Goal: Information Seeking & Learning: Understand process/instructions

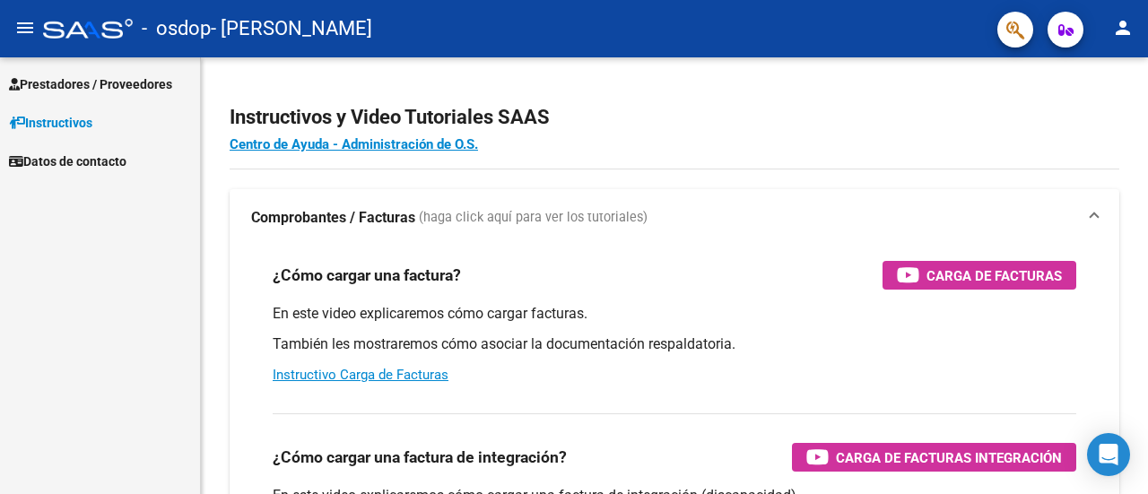
click at [145, 80] on span "Prestadores / Proveedores" at bounding box center [90, 84] width 163 height 20
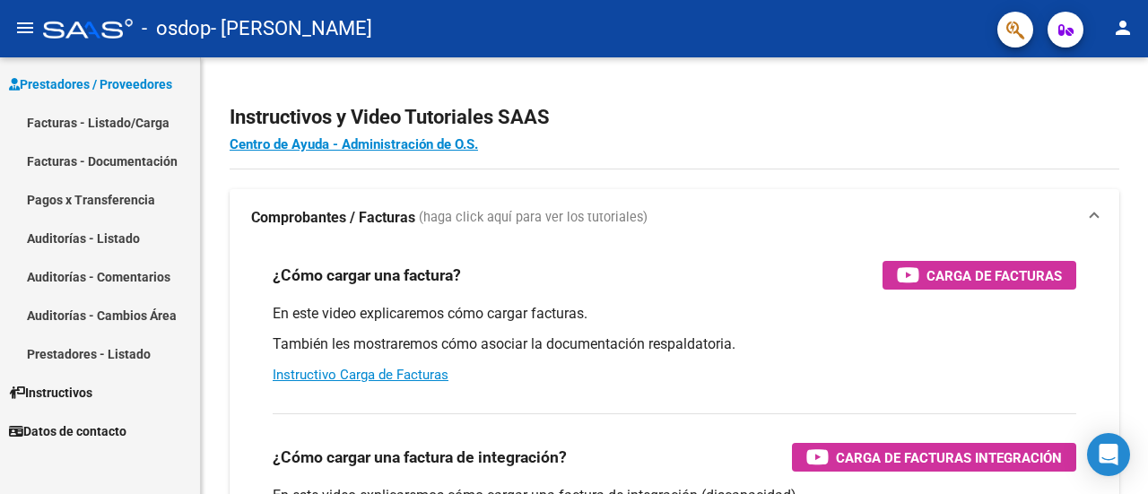
click at [124, 128] on link "Facturas - Listado/Carga" at bounding box center [100, 122] width 200 height 39
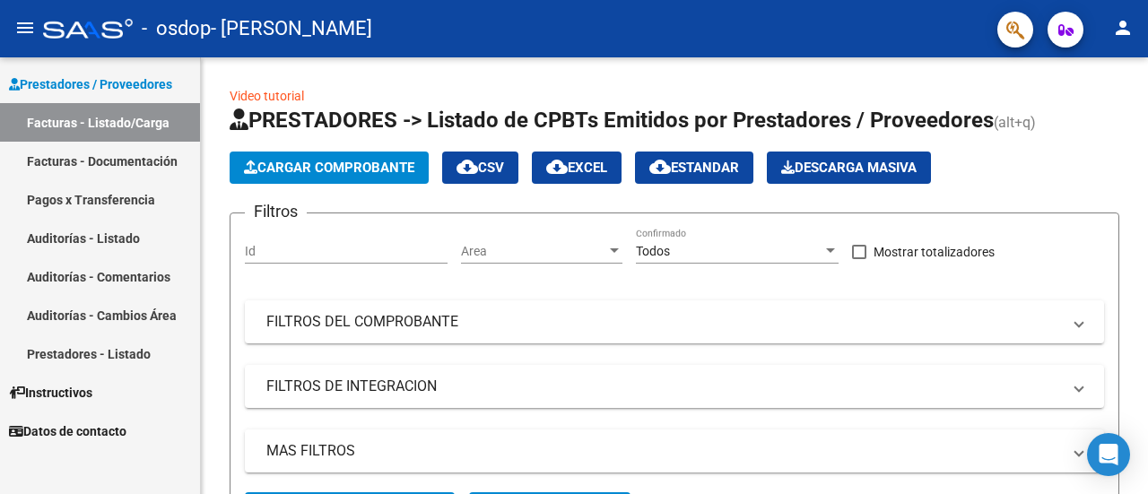
click at [101, 164] on link "Facturas - Documentación" at bounding box center [100, 161] width 200 height 39
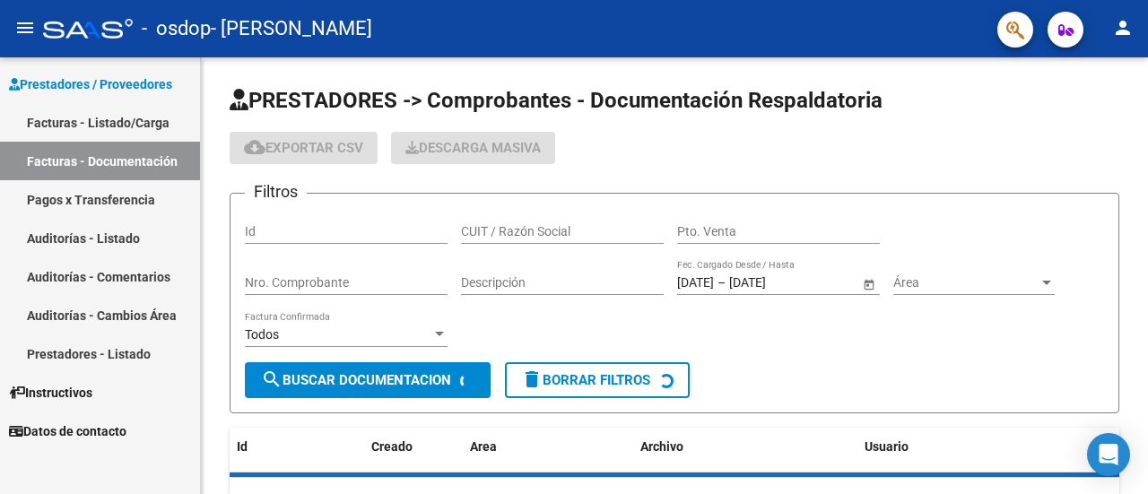
click at [102, 114] on link "Facturas - Listado/Carga" at bounding box center [100, 122] width 200 height 39
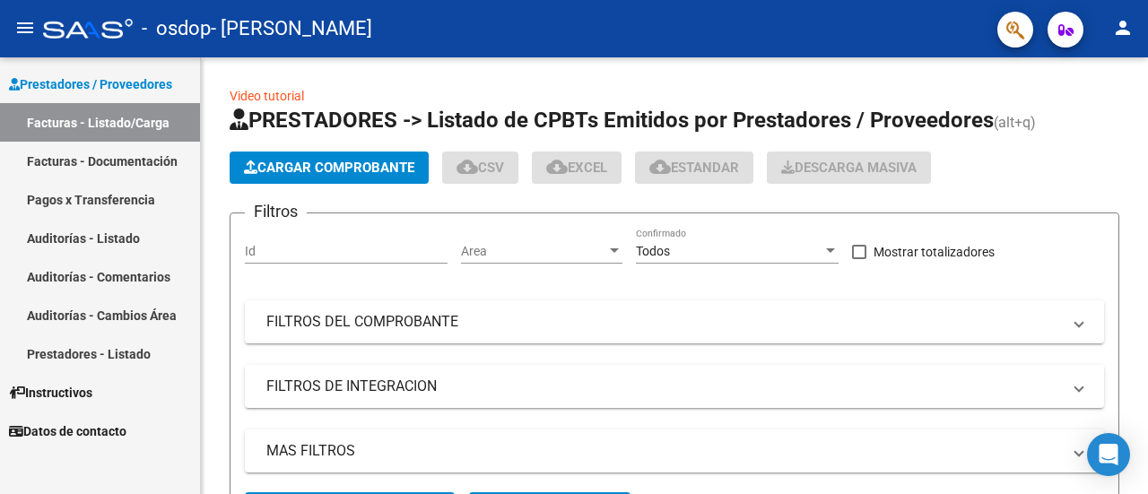
click at [108, 162] on link "Facturas - Documentación" at bounding box center [100, 161] width 200 height 39
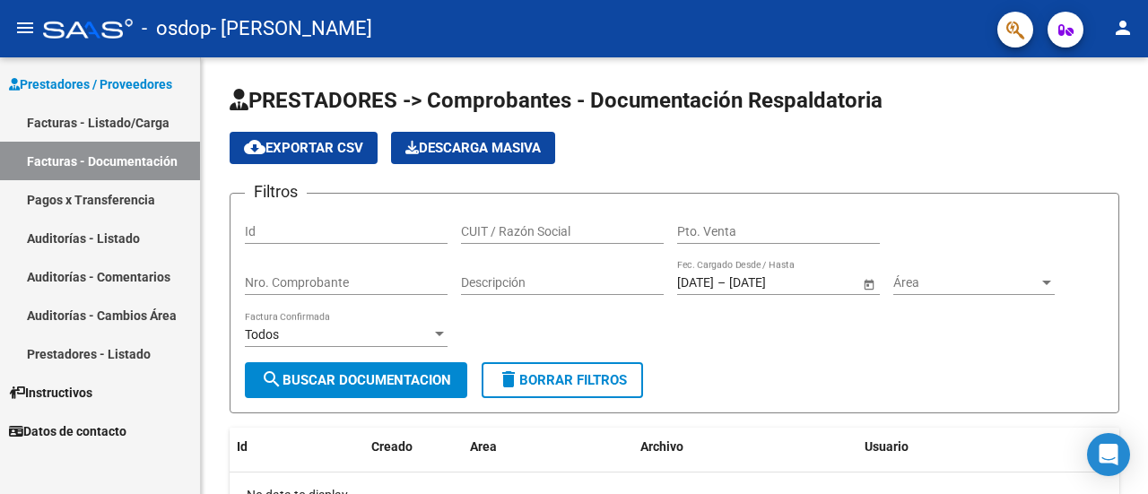
click at [112, 229] on link "Auditorías - Listado" at bounding box center [100, 238] width 200 height 39
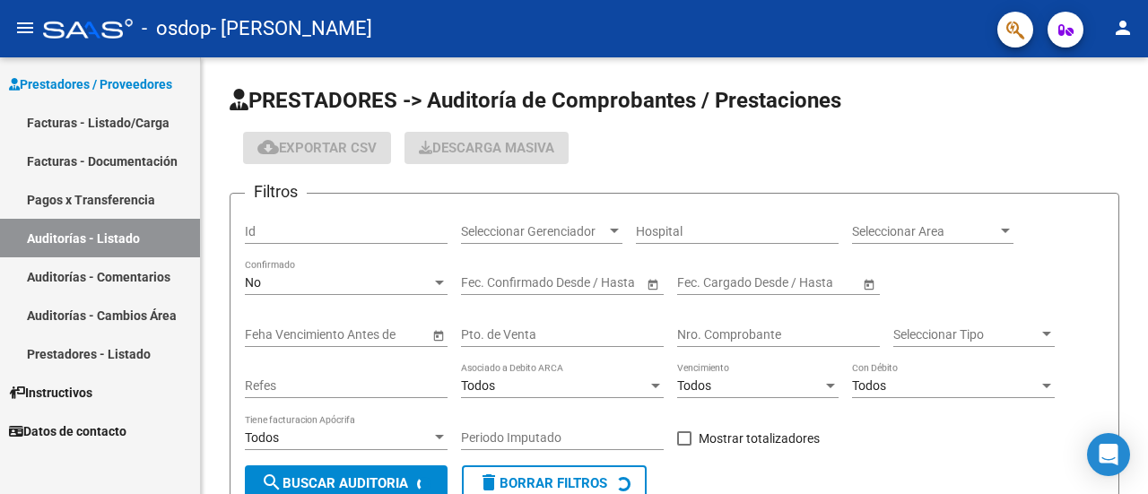
click at [122, 256] on link "Auditorías - Listado" at bounding box center [100, 238] width 200 height 39
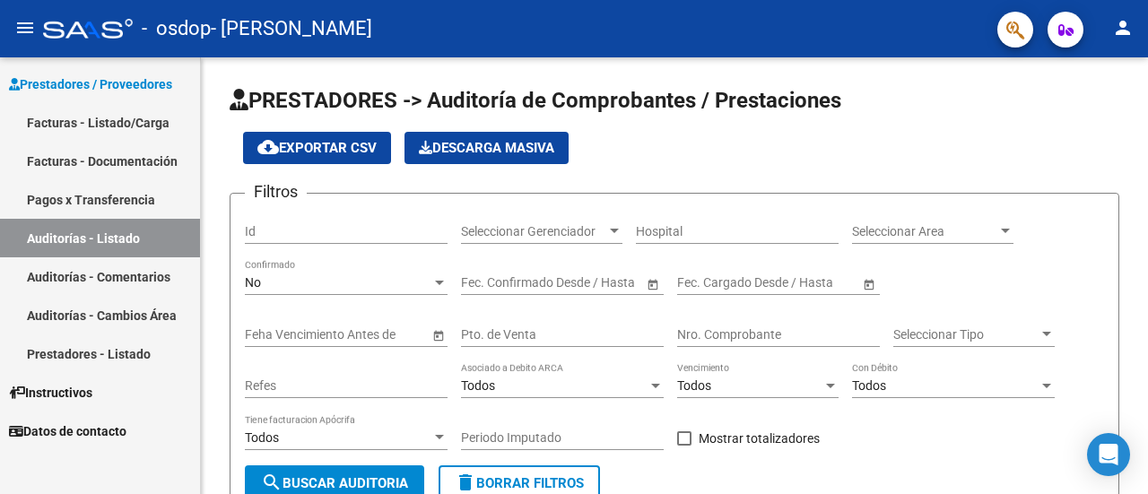
click at [122, 277] on link "Auditorías - Comentarios" at bounding box center [100, 276] width 200 height 39
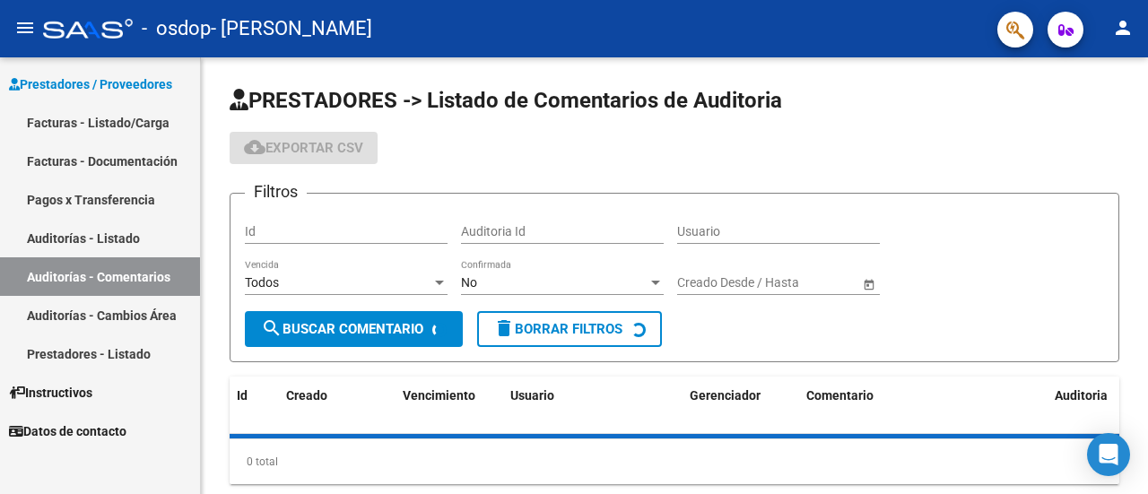
click at [126, 310] on link "Auditorías - Cambios Área" at bounding box center [100, 315] width 200 height 39
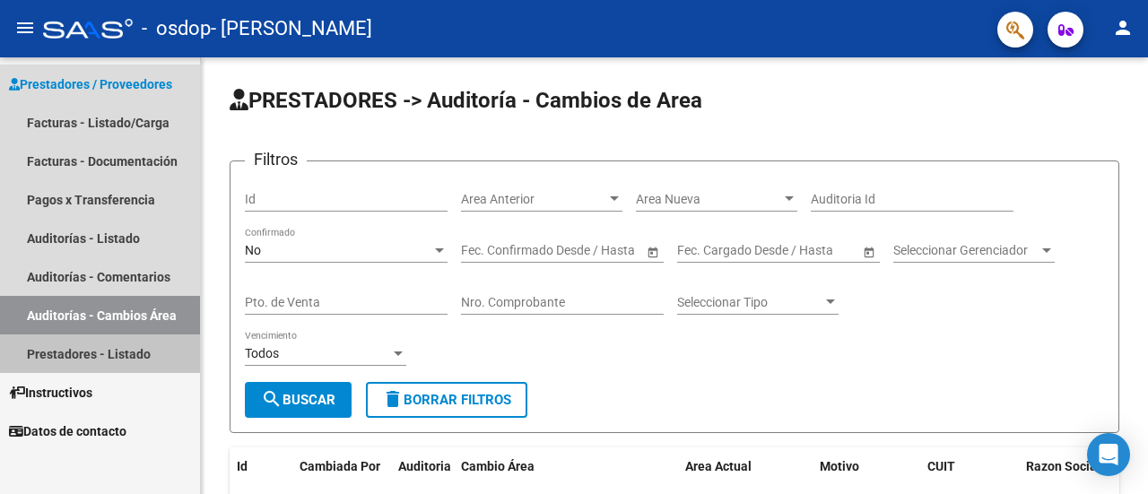
click at [125, 348] on link "Prestadores - Listado" at bounding box center [100, 354] width 200 height 39
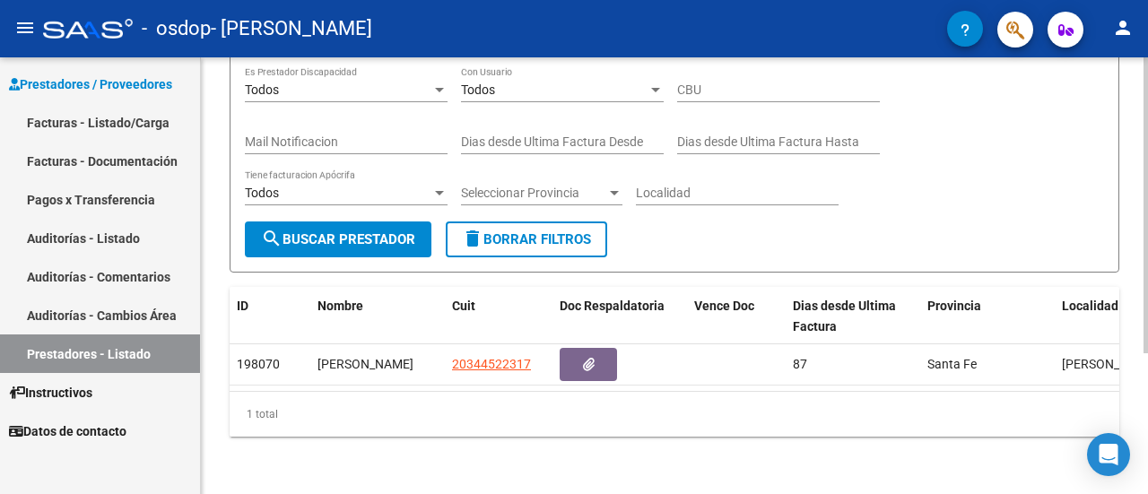
scroll to position [208, 0]
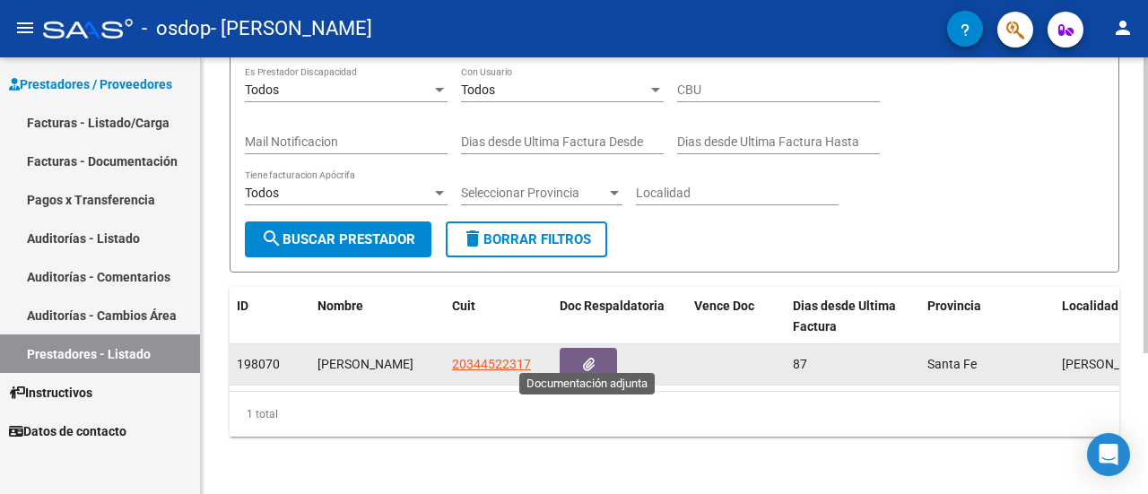
click at [583, 358] on icon "button" at bounding box center [589, 364] width 12 height 13
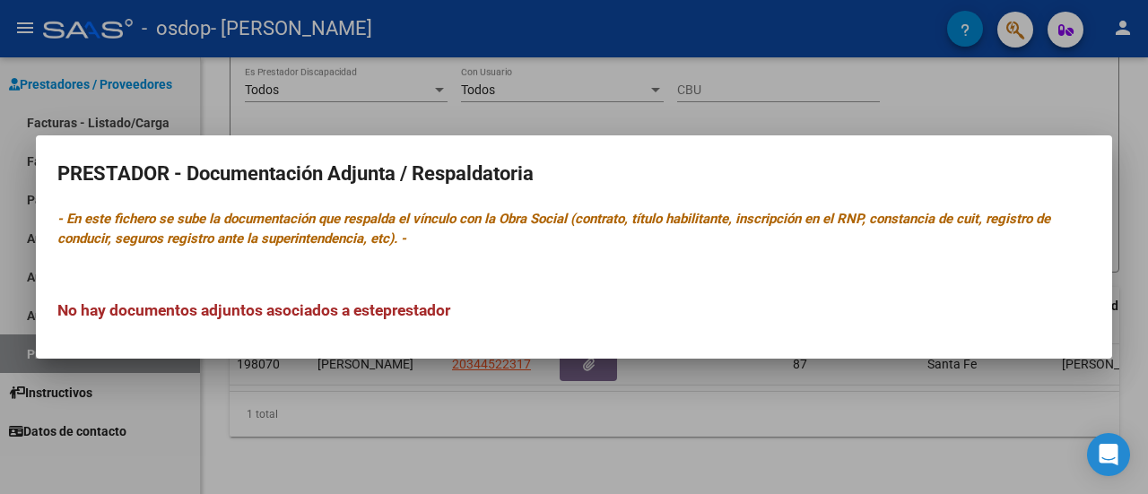
click at [552, 292] on div "No hay documentos adjuntos asociados a este prestador" at bounding box center [573, 292] width 1033 height 59
click at [868, 125] on div at bounding box center [574, 247] width 1148 height 494
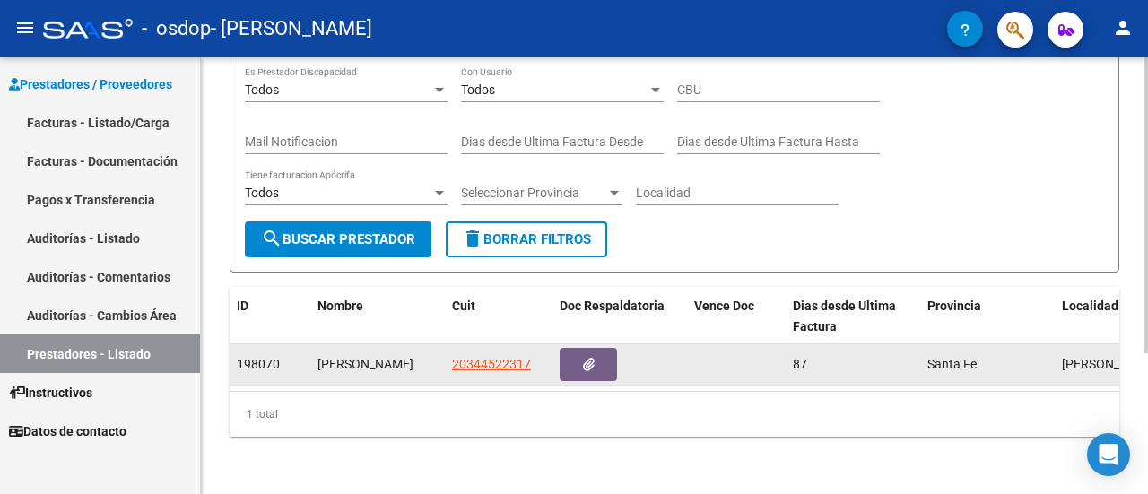
click at [809, 354] on div "87" at bounding box center [853, 364] width 120 height 21
click at [270, 358] on div "198070" at bounding box center [270, 364] width 66 height 21
click at [596, 348] on button "button" at bounding box center [588, 364] width 57 height 33
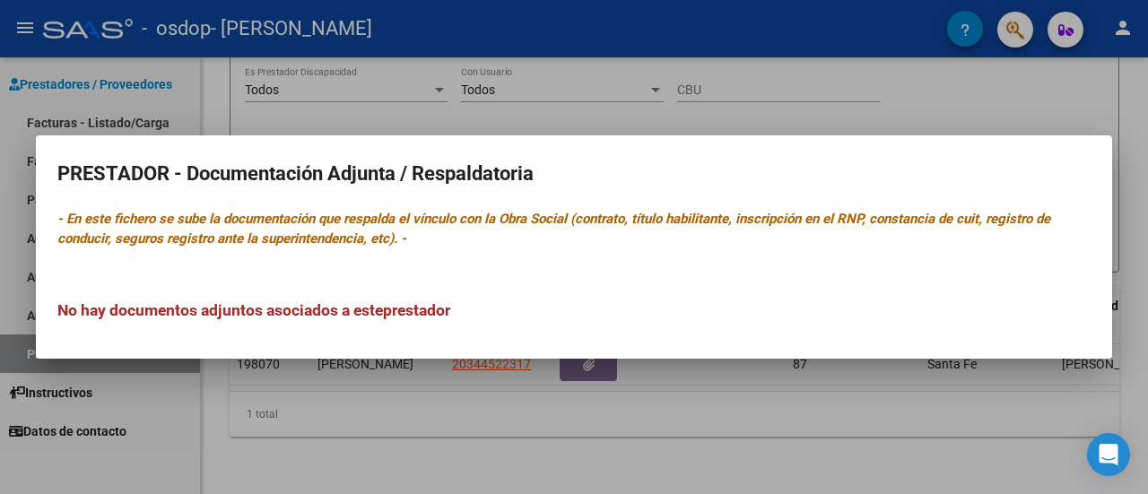
click at [621, 131] on div at bounding box center [574, 247] width 1148 height 494
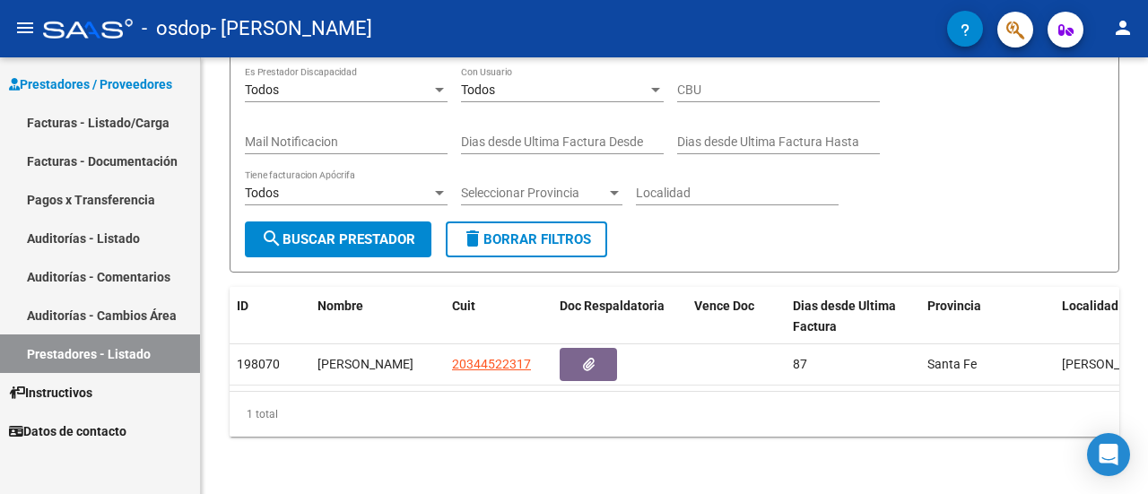
click at [78, 385] on span "Instructivos" at bounding box center [50, 393] width 83 height 20
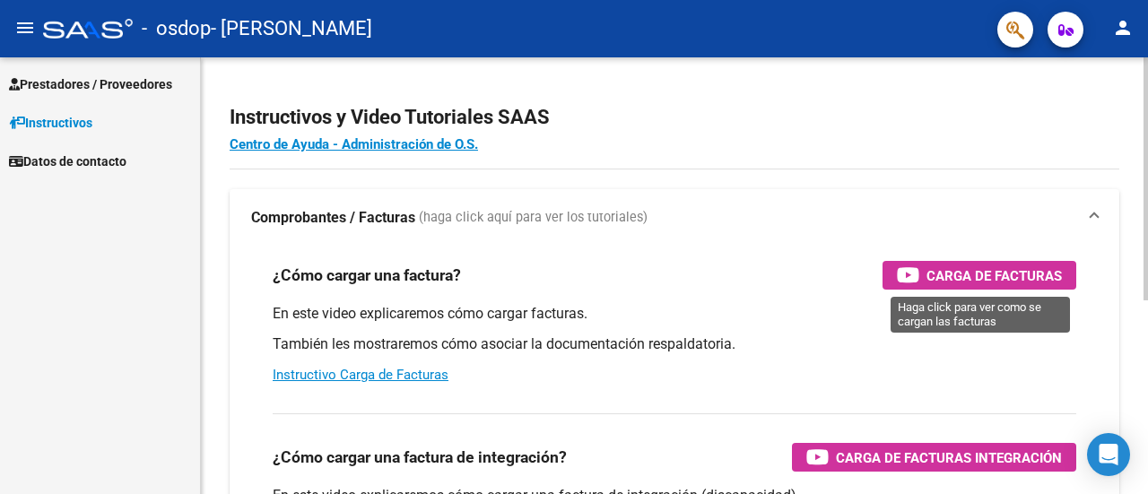
click at [986, 273] on span "Carga de Facturas" at bounding box center [993, 276] width 135 height 22
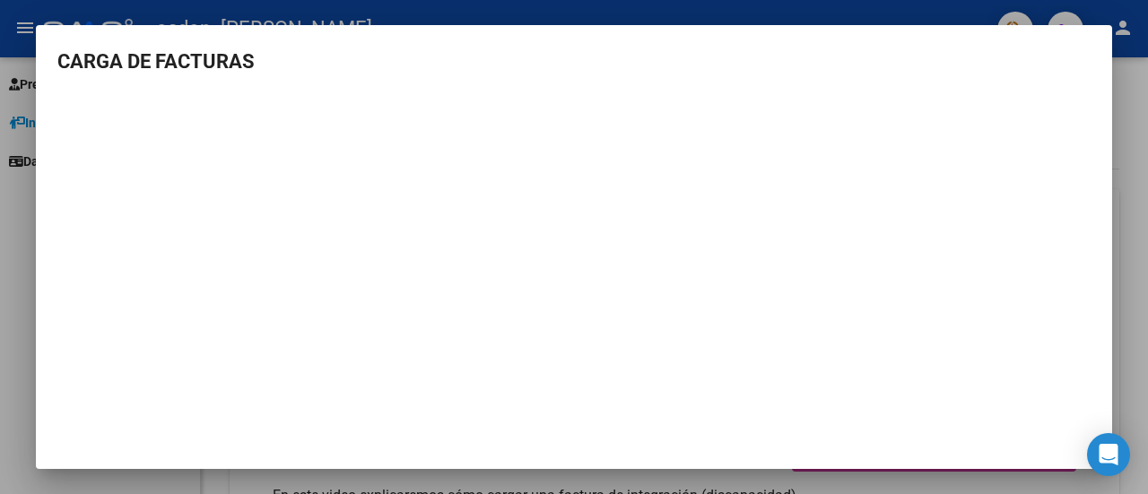
click at [53, 168] on mat-dialog-content "CARGA DE FACTURAS" at bounding box center [574, 258] width 1076 height 422
click at [413, 67] on h3 "CARGA DE FACTURAS" at bounding box center [573, 62] width 1033 height 30
